Goal: Transaction & Acquisition: Purchase product/service

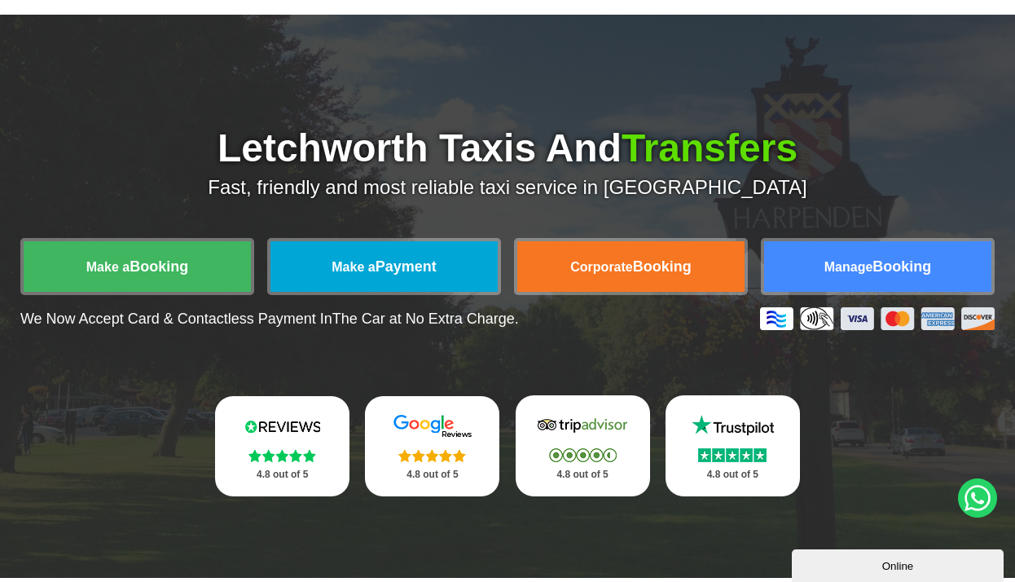
scroll to position [121, 0]
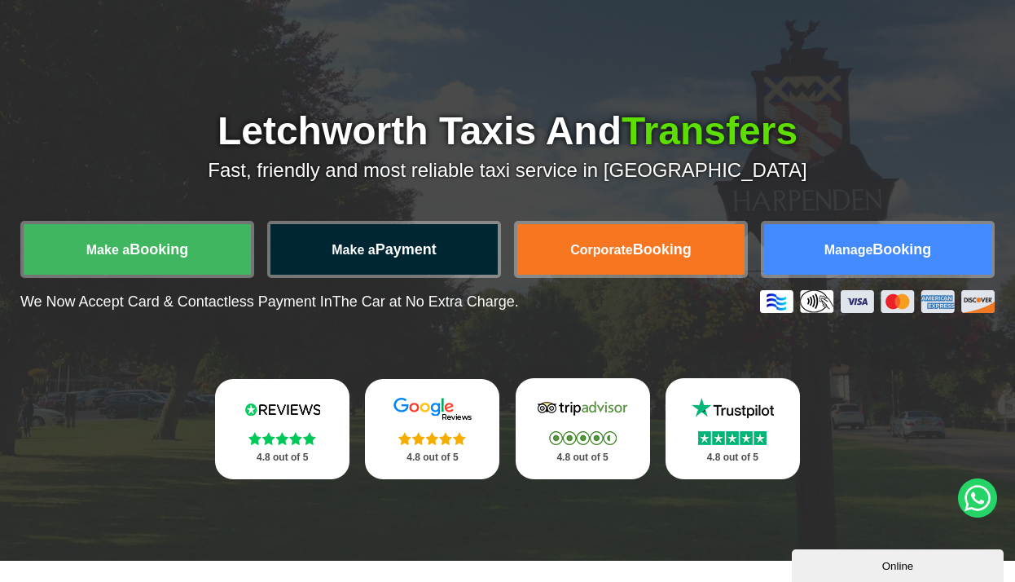
click at [447, 262] on link "Make a Payment" at bounding box center [383, 249] width 227 height 51
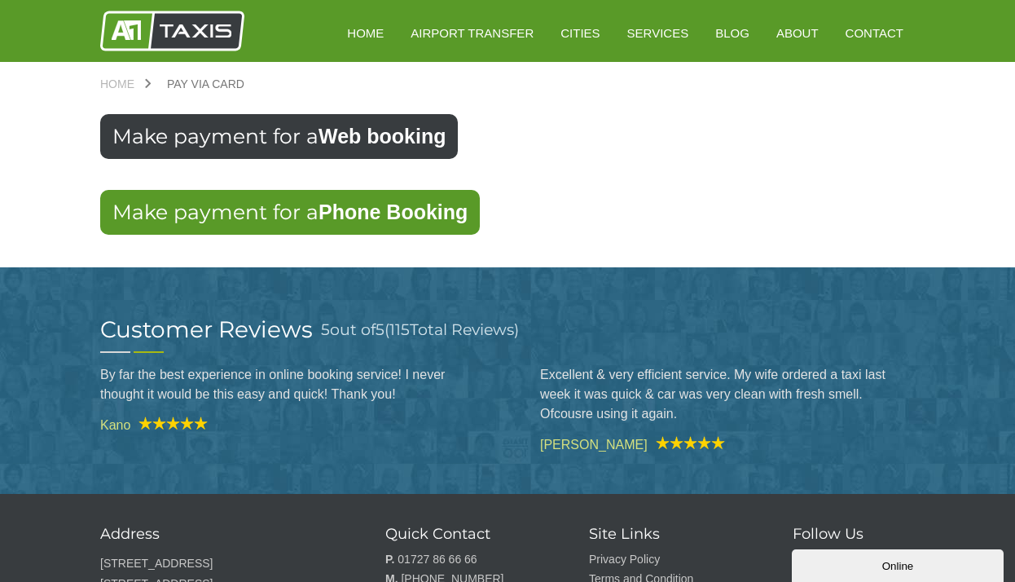
click at [330, 137] on strong "Web booking" at bounding box center [382, 136] width 127 height 23
